Goal: Find specific page/section: Find specific page/section

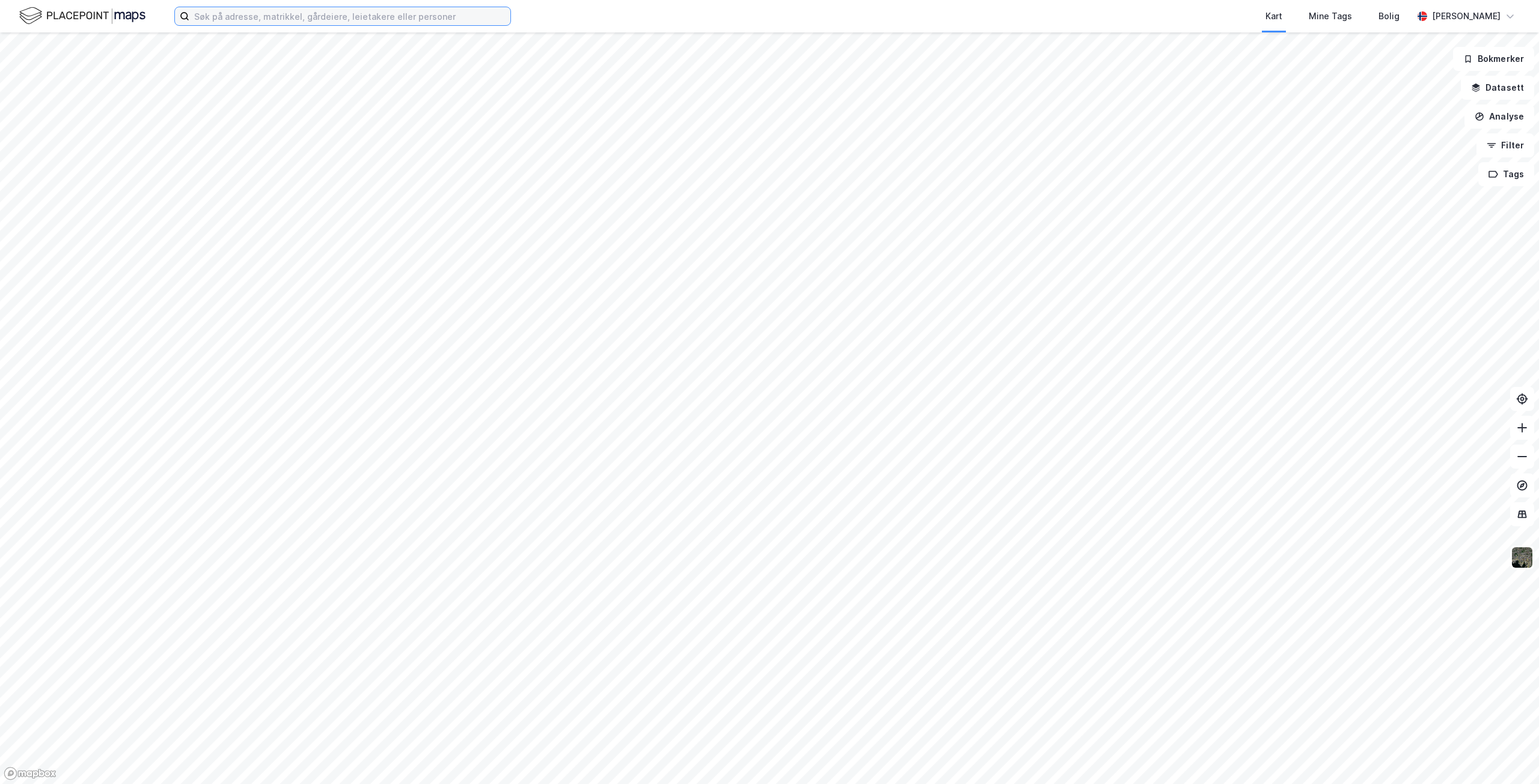
click at [419, 14] on input at bounding box center [350, 16] width 321 height 18
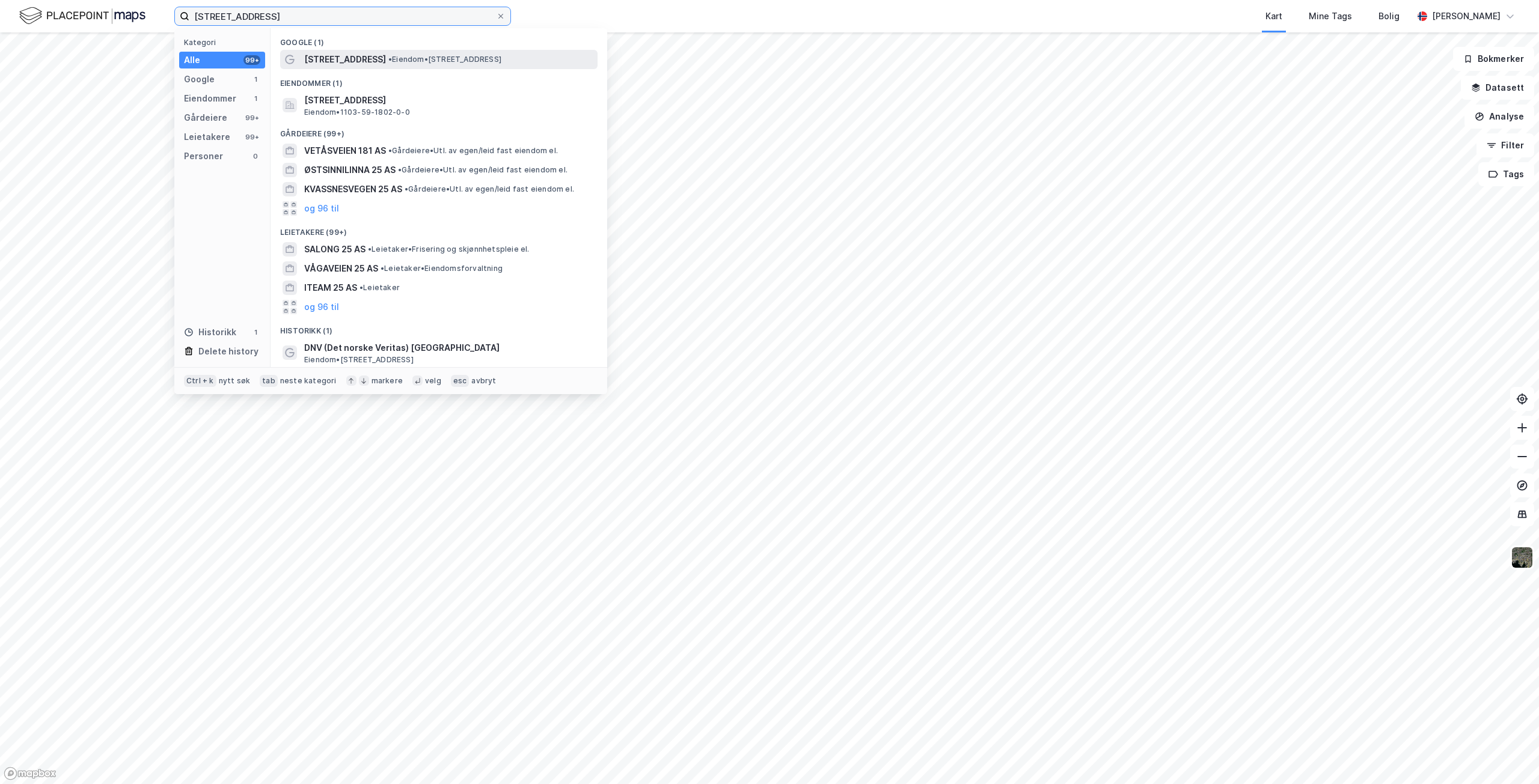
type input "[STREET_ADDRESS]"
click at [399, 57] on span "• Eiendom • [STREET_ADDRESS]" at bounding box center [444, 59] width 113 height 10
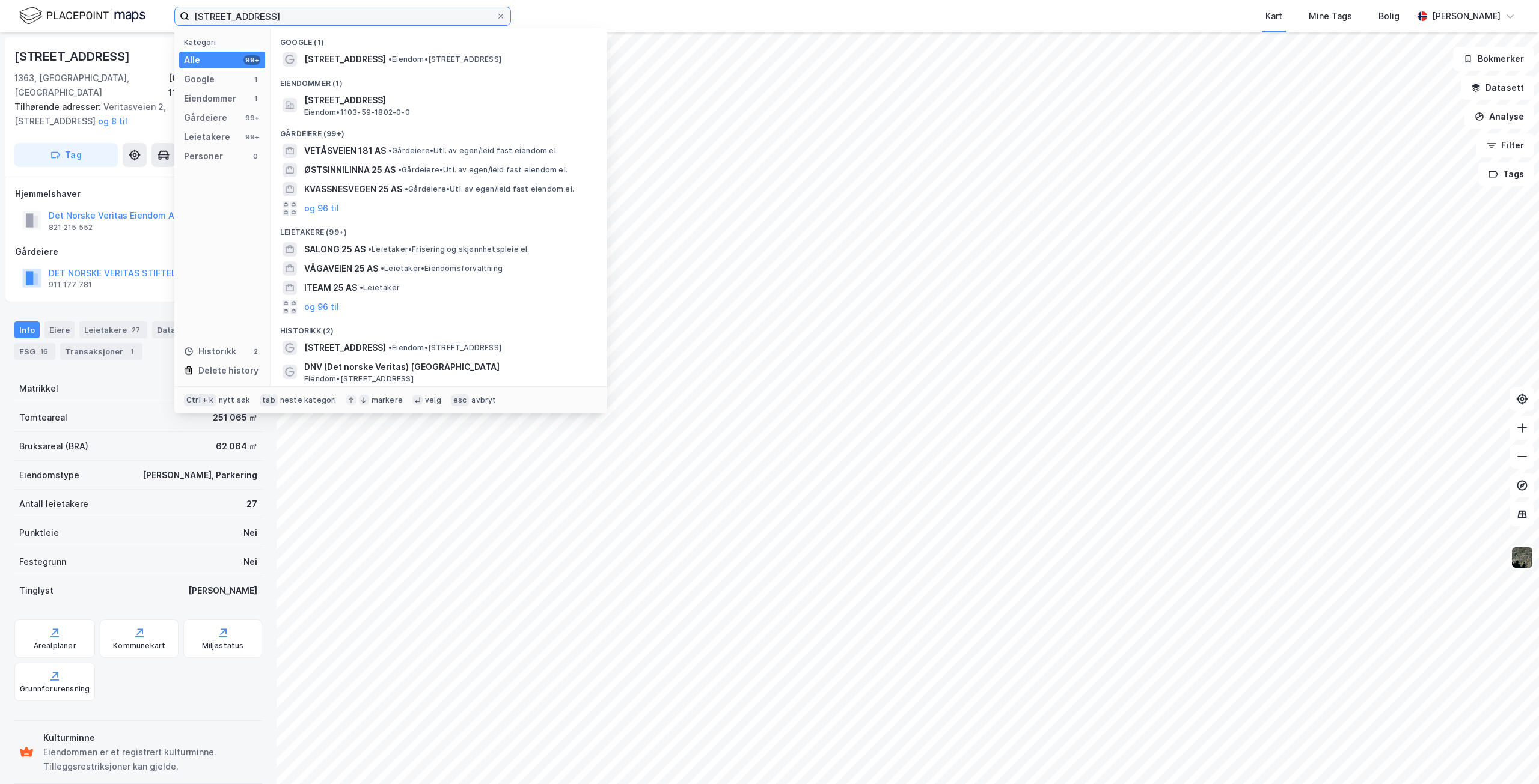
click at [280, 15] on input "[STREET_ADDRESS]" at bounding box center [343, 16] width 306 height 18
click at [402, 101] on span "[STREET_ADDRESS]" at bounding box center [448, 100] width 288 height 15
